Goal: Task Accomplishment & Management: Use online tool/utility

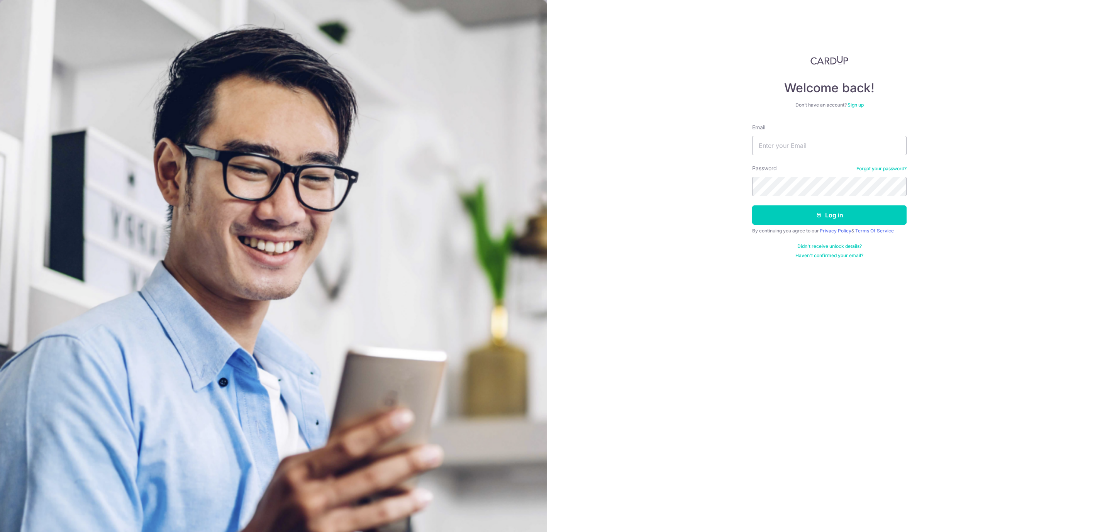
click at [780, 145] on input "Email" at bounding box center [829, 145] width 154 height 19
type input "sasbilling@seasonbus.com"
click at [752, 205] on button "Log in" at bounding box center [829, 214] width 154 height 19
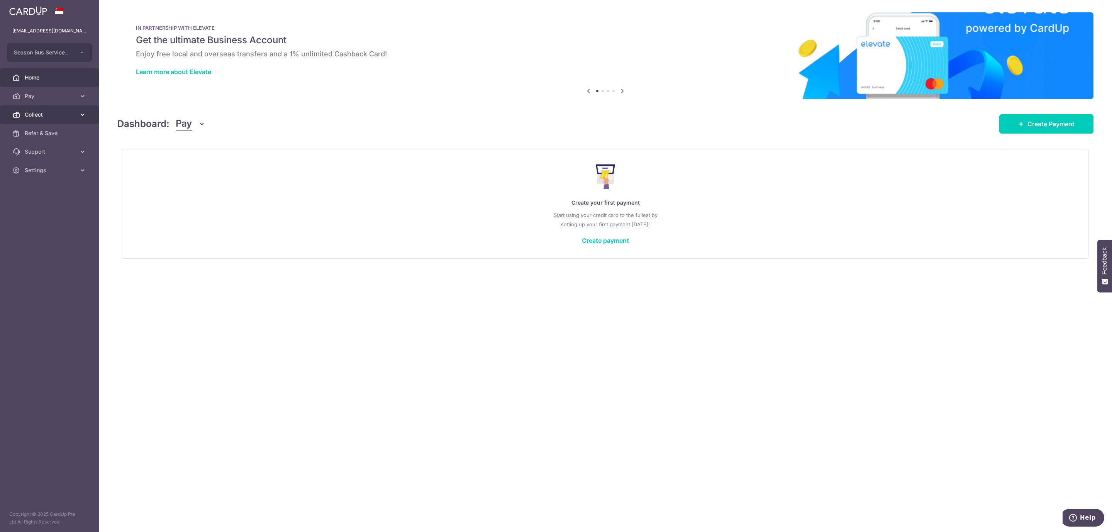
click at [22, 118] on link "Collect" at bounding box center [49, 114] width 99 height 19
click at [42, 165] on link "Payment Requests" at bounding box center [49, 170] width 99 height 19
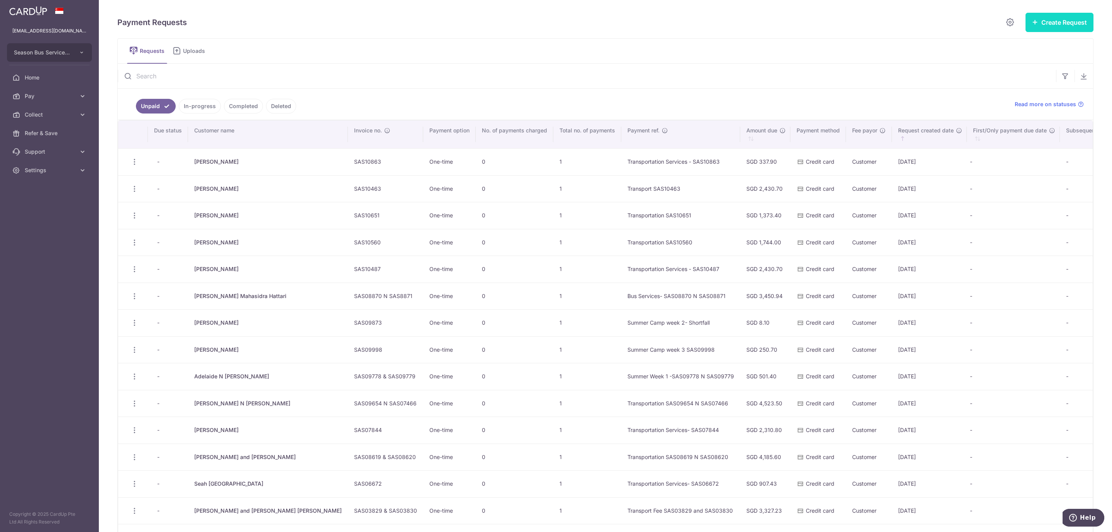
click at [1051, 29] on button "Create Request" at bounding box center [1060, 22] width 68 height 19
click at [1023, 46] on span "Single Request" at bounding box center [1048, 46] width 80 height 9
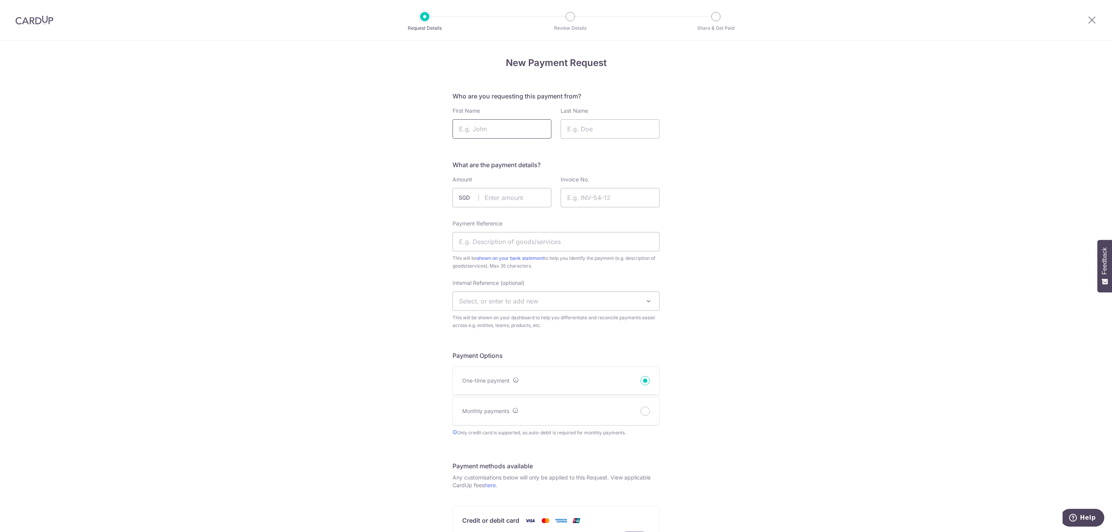
drag, startPoint x: 480, startPoint y: 130, endPoint x: 486, endPoint y: 130, distance: 5.8
click at [481, 130] on input "First Name" at bounding box center [502, 128] width 99 height 19
type input "Herod"
click at [594, 129] on input "Last Name" at bounding box center [610, 128] width 99 height 19
type input "Sim"
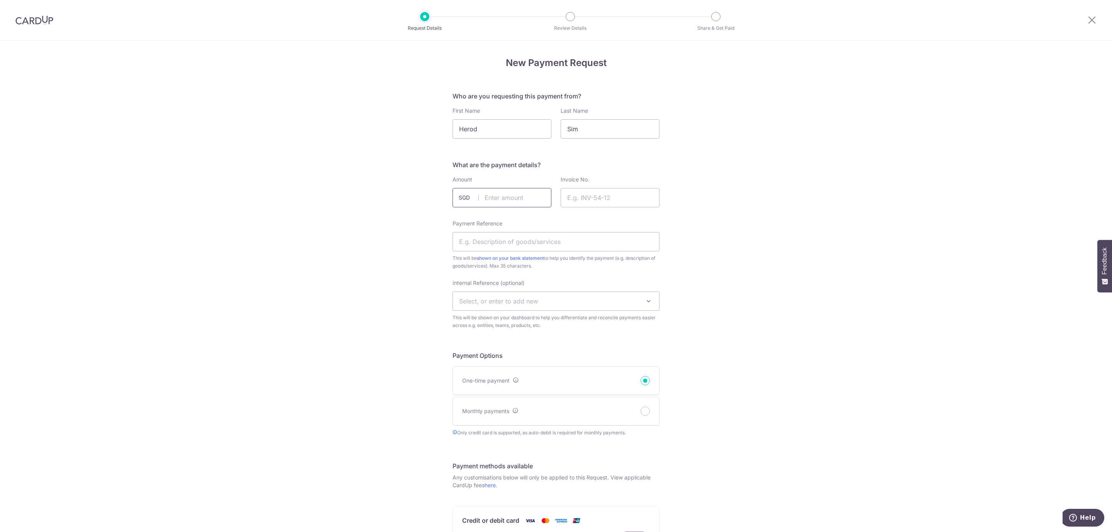
click at [494, 203] on input "text" at bounding box center [502, 197] width 99 height 19
type input "337.90"
click at [616, 195] on input "Invoice No." at bounding box center [610, 197] width 99 height 19
type input "SAS10994"
click at [526, 241] on input "Payment Reference" at bounding box center [556, 241] width 207 height 19
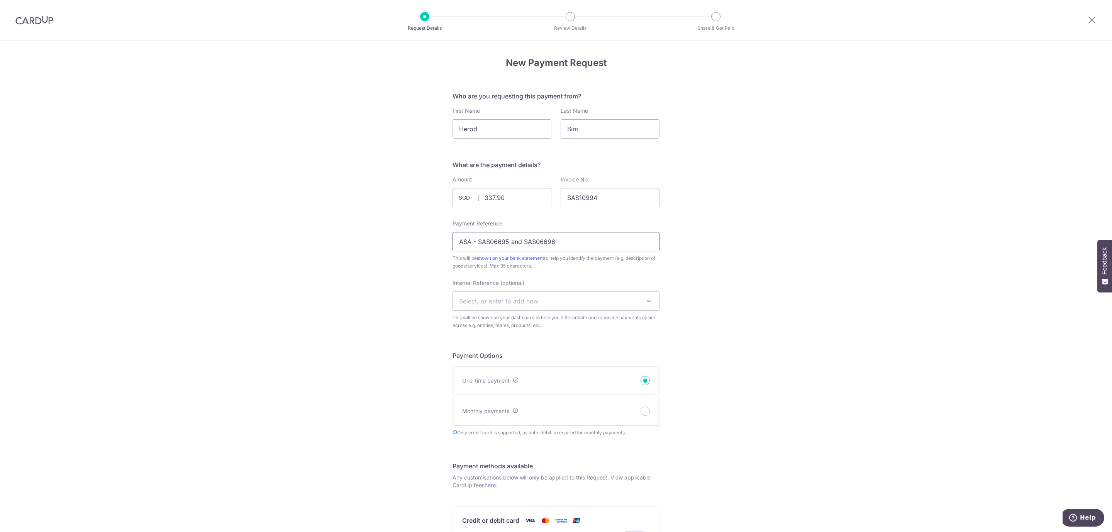
drag, startPoint x: 492, startPoint y: 241, endPoint x: 643, endPoint y: 241, distance: 151.8
click at [643, 241] on input "ASA - SAS06695 and SAS06696" at bounding box center [556, 241] width 207 height 19
type input "ASA - SAS010994"
click at [808, 392] on div "New Payment Request Who are you requesting this payment from? First Name Herod …" at bounding box center [556, 427] width 1112 height 773
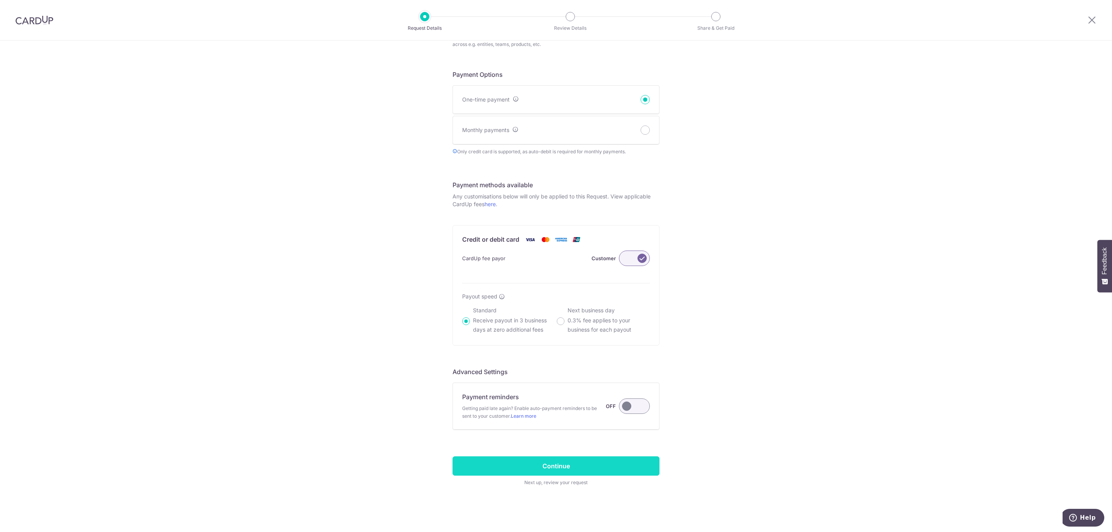
click at [547, 466] on input "Continue" at bounding box center [556, 465] width 207 height 19
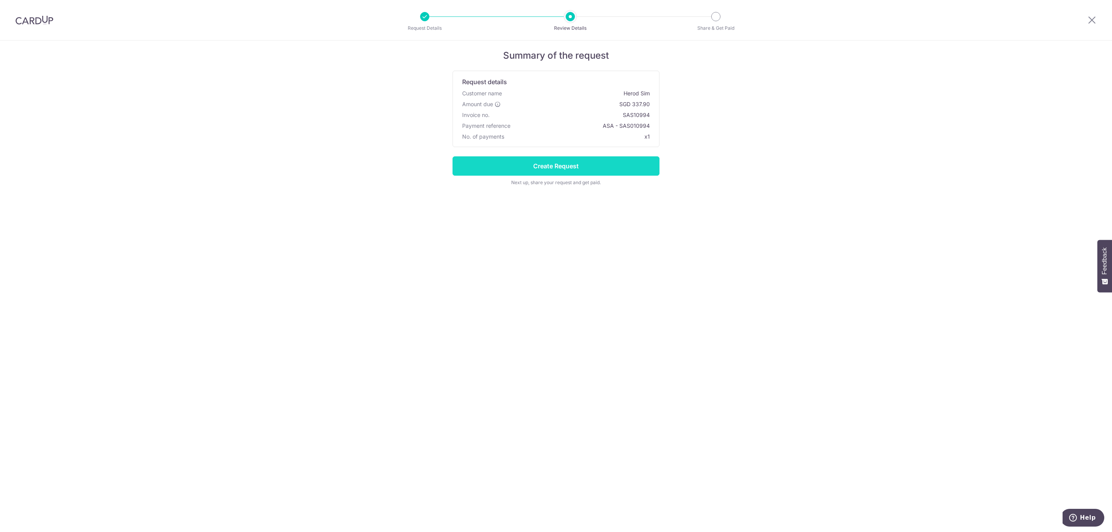
click at [528, 167] on input "Create Request" at bounding box center [556, 165] width 207 height 19
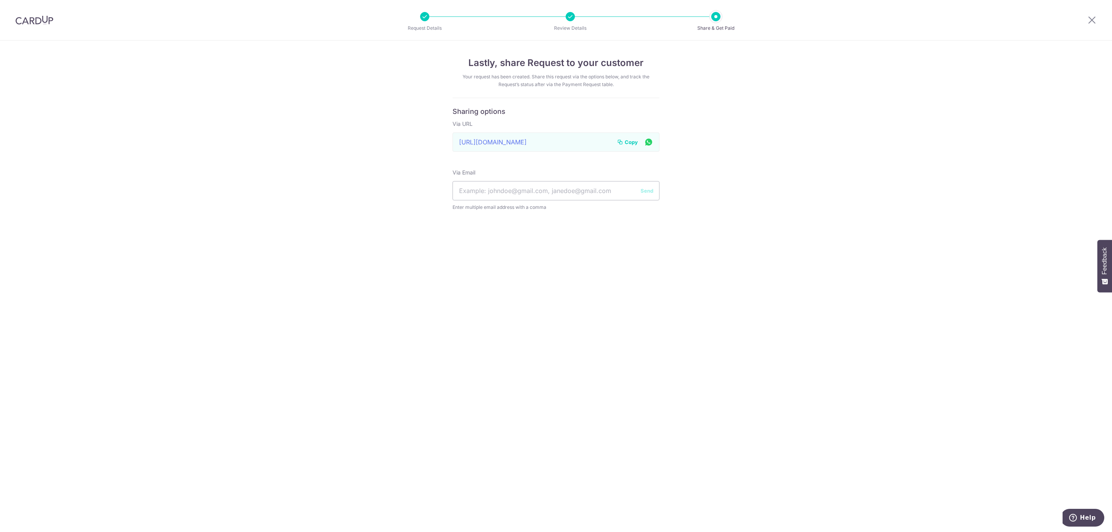
click at [632, 143] on span "Copy" at bounding box center [631, 142] width 13 height 8
